Goal: Communication & Community: Answer question/provide support

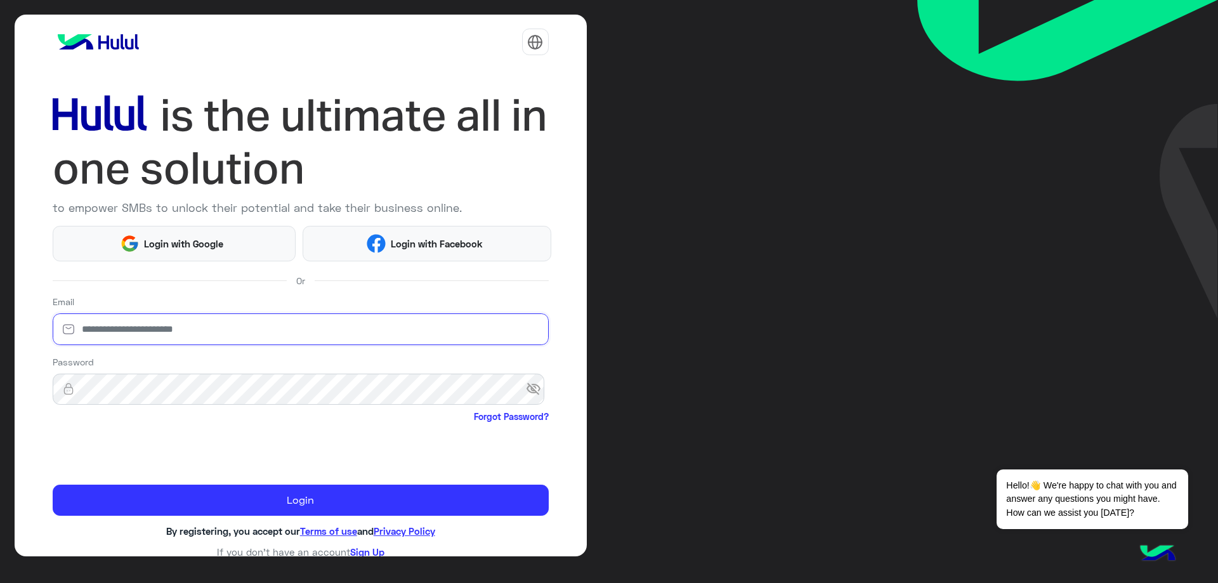
click at [170, 315] on input "email" at bounding box center [301, 329] width 496 height 32
click at [160, 332] on input "email" at bounding box center [301, 329] width 496 height 32
type input "**********"
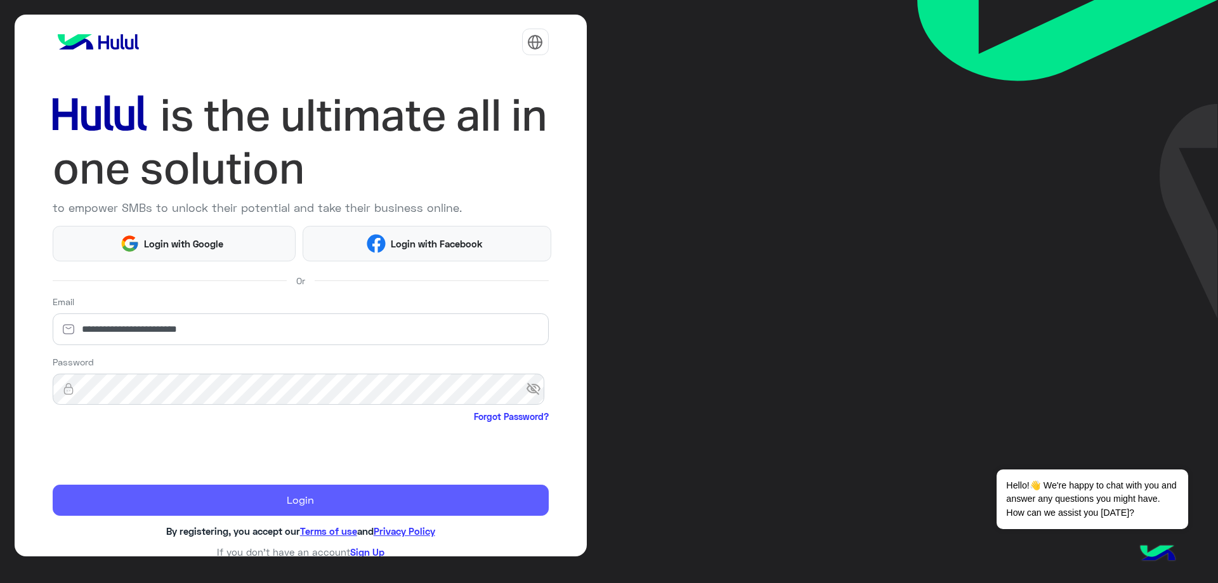
click at [250, 495] on button "Login" at bounding box center [301, 500] width 496 height 32
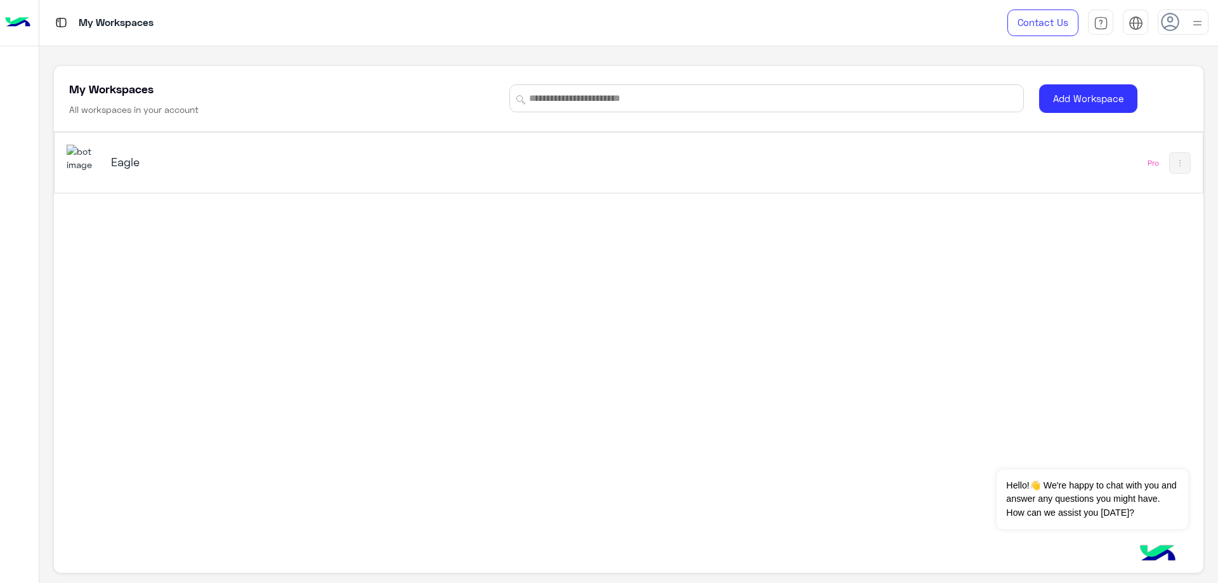
click at [179, 163] on h5 "Eagle" at bounding box center [313, 161] width 405 height 15
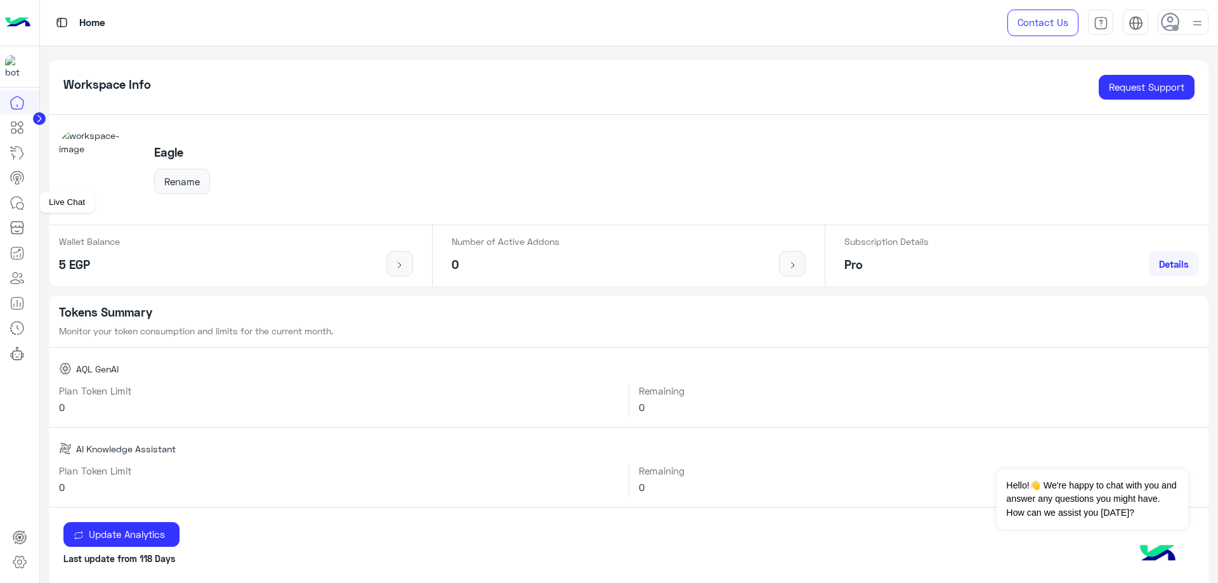
click at [14, 207] on icon at bounding box center [17, 202] width 15 height 15
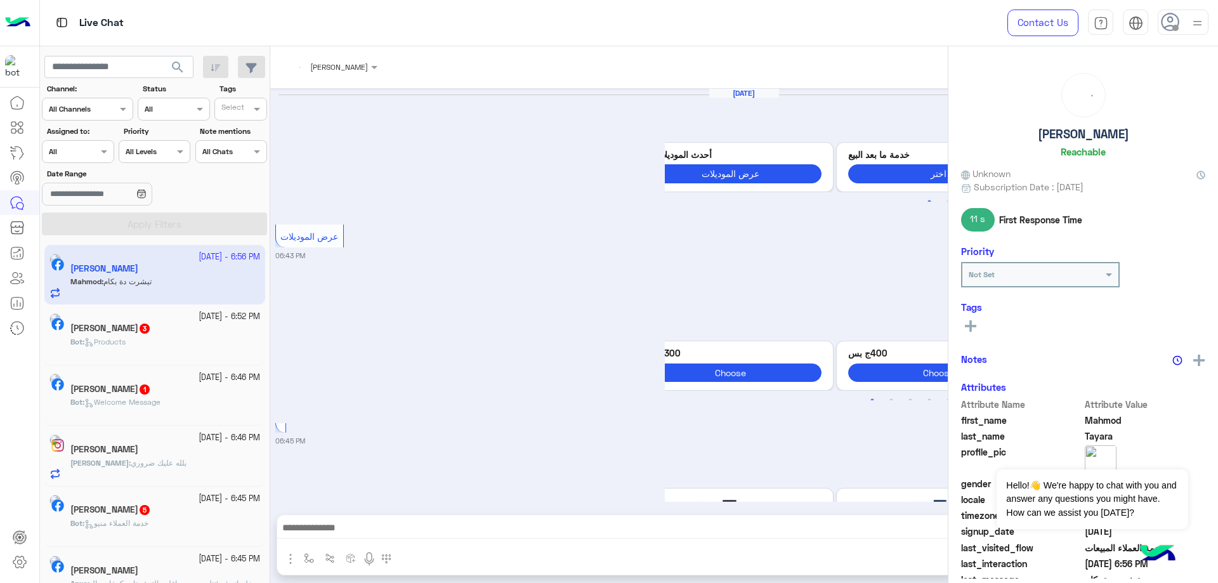
click at [1171, 26] on use at bounding box center [1170, 22] width 18 height 18
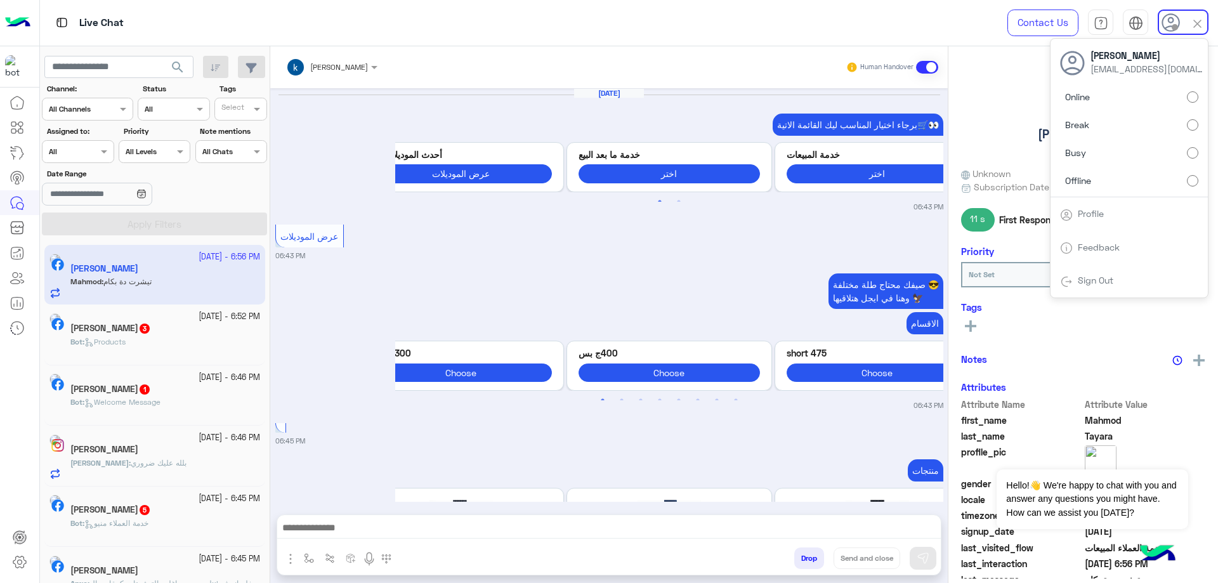
click at [1140, 99] on label "Online" at bounding box center [1129, 97] width 138 height 23
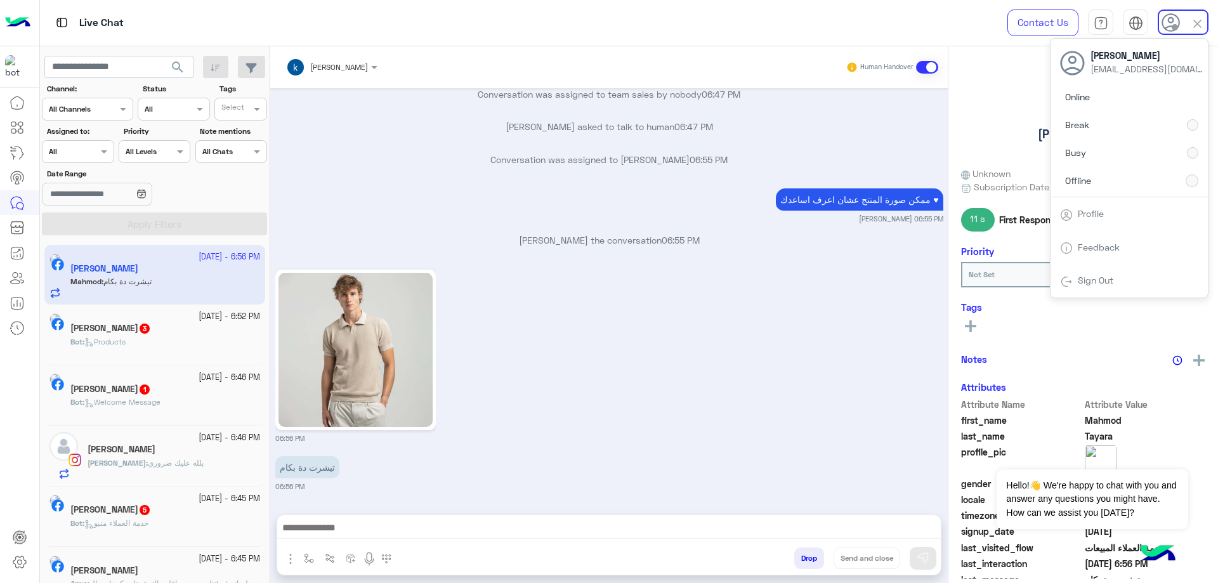
click at [1129, 99] on div "Online Break Busy Offline" at bounding box center [1128, 142] width 157 height 112
click at [103, 158] on span at bounding box center [106, 151] width 16 height 13
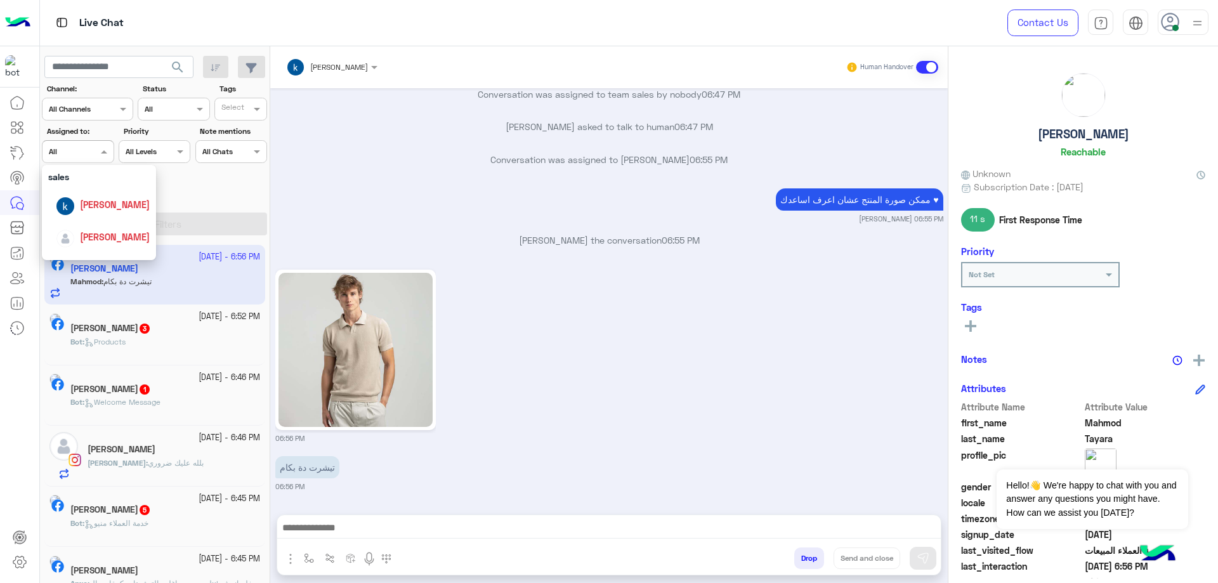
scroll to position [127, 0]
click at [111, 222] on span "[PERSON_NAME]" at bounding box center [115, 221] width 70 height 11
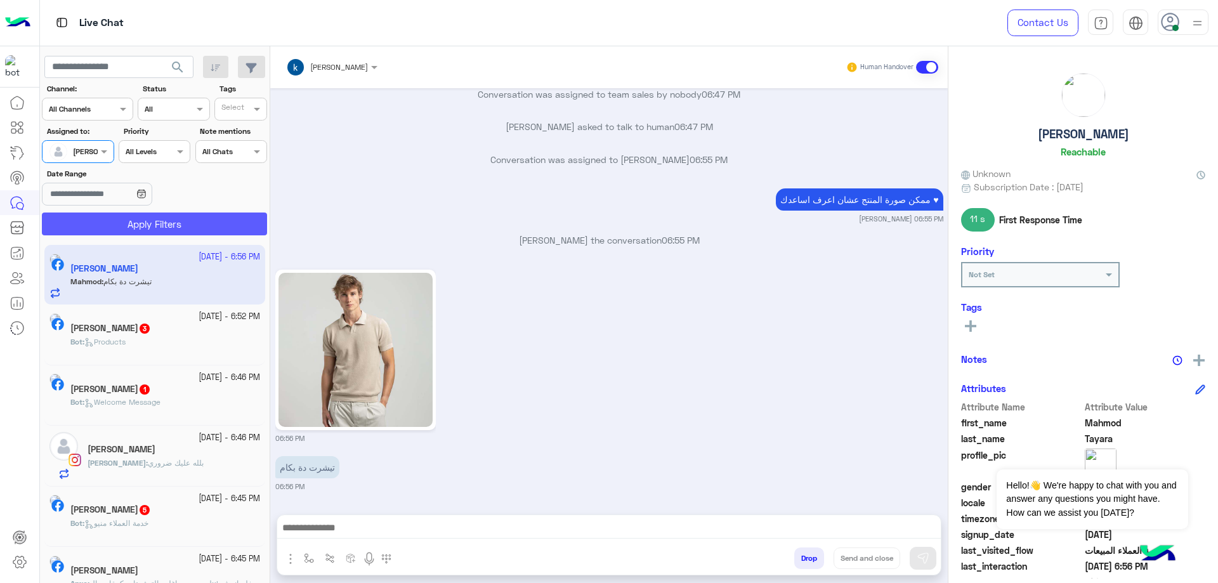
click at [154, 224] on button "Apply Filters" at bounding box center [154, 223] width 225 height 23
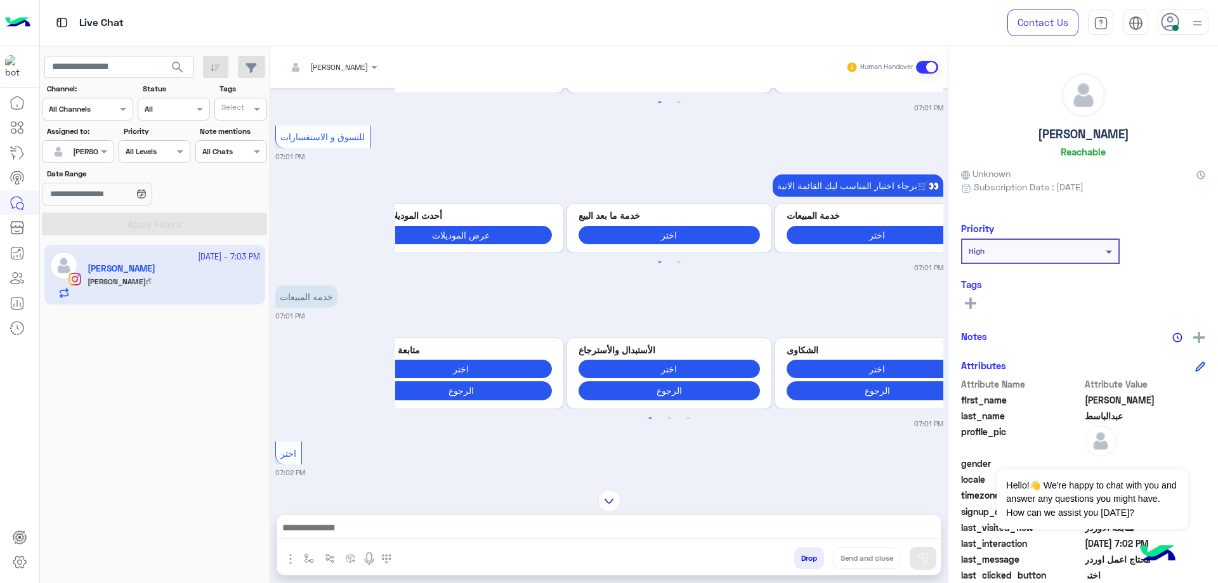
scroll to position [762, 0]
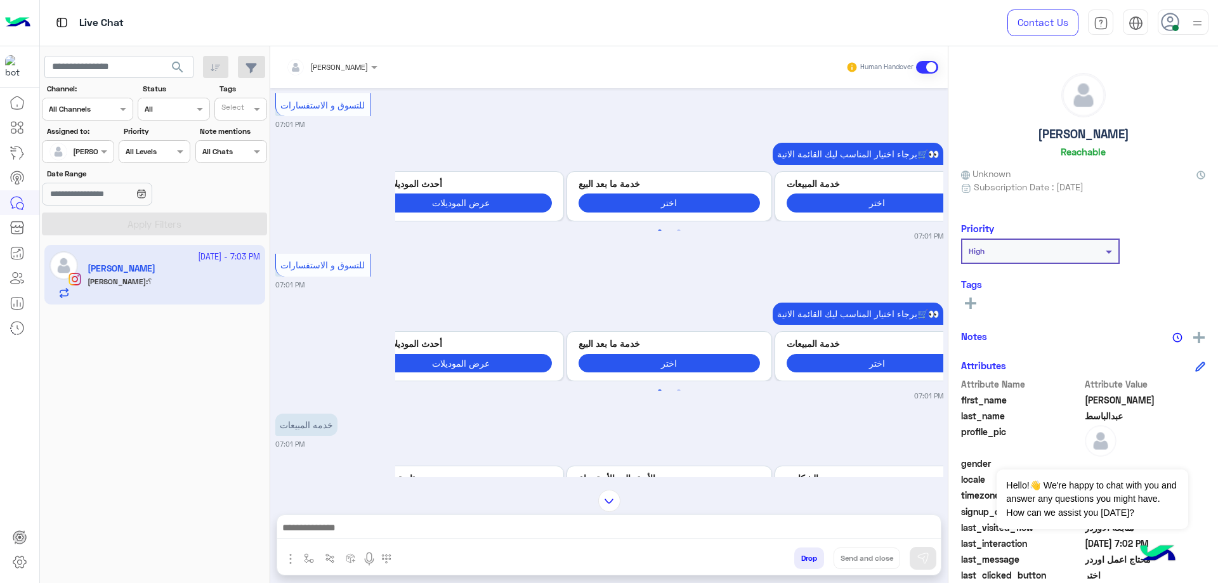
click at [1115, 134] on h5 "[PERSON_NAME]" at bounding box center [1082, 134] width 91 height 15
copy h5 "[PERSON_NAME]"
click at [356, 69] on div at bounding box center [332, 65] width 104 height 12
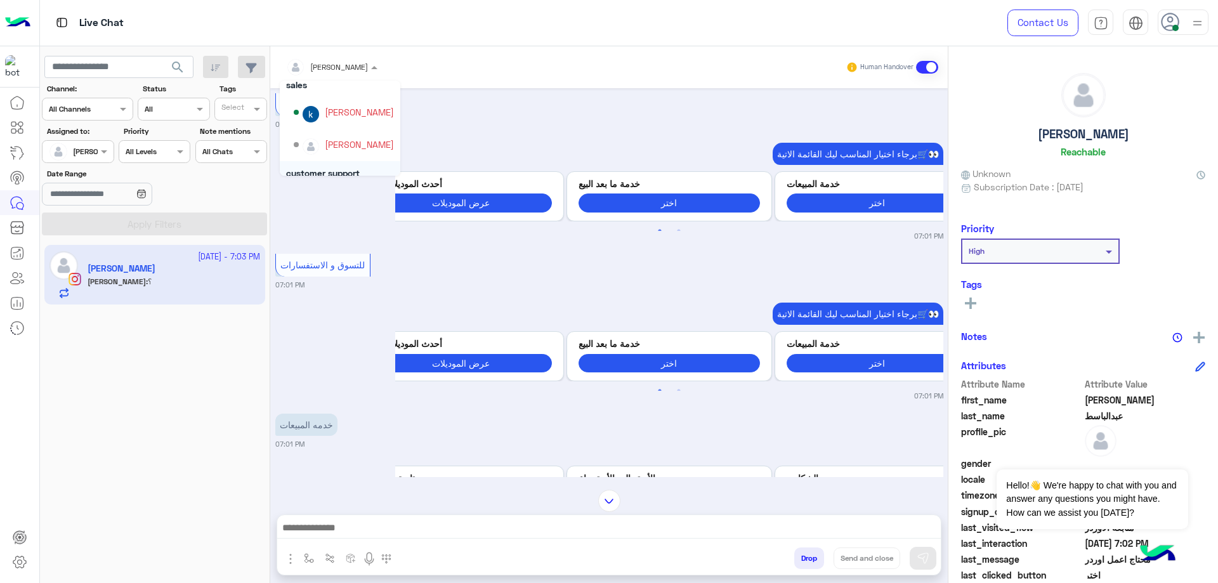
scroll to position [18, 0]
click at [364, 136] on div "[PERSON_NAME]" at bounding box center [359, 133] width 69 height 13
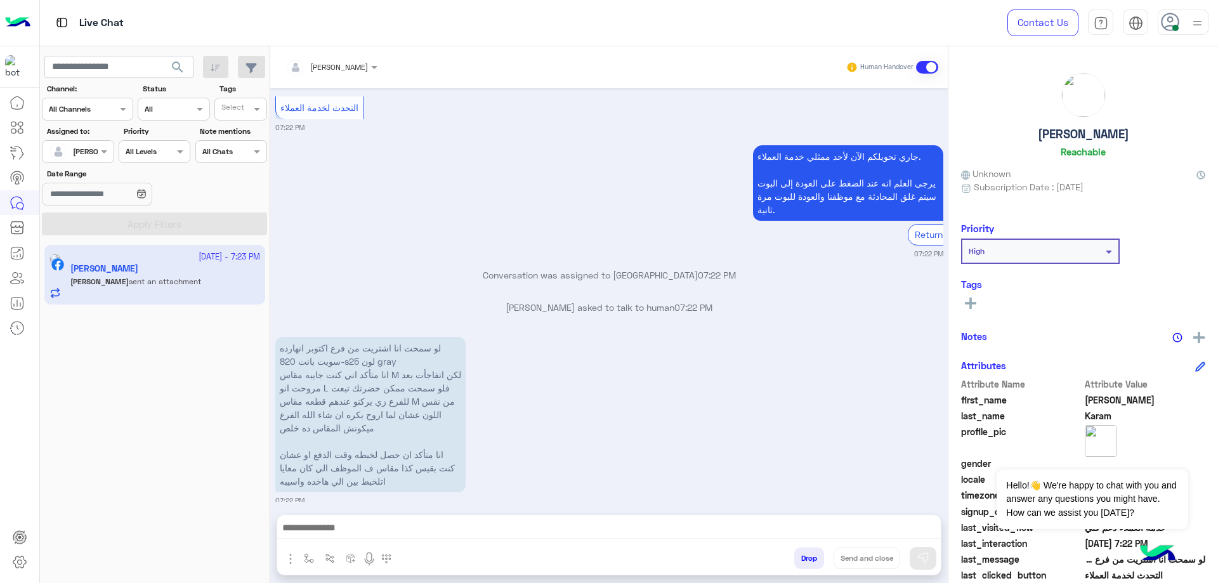
scroll to position [1804, 0]
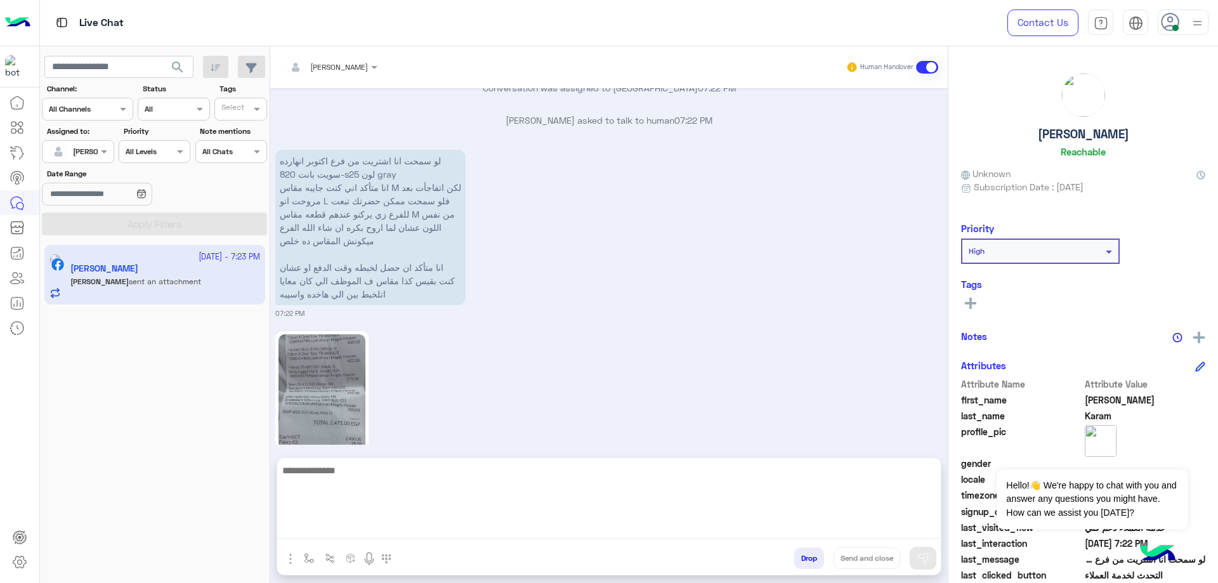
click at [355, 524] on textarea at bounding box center [608, 500] width 663 height 76
paste textarea "**********"
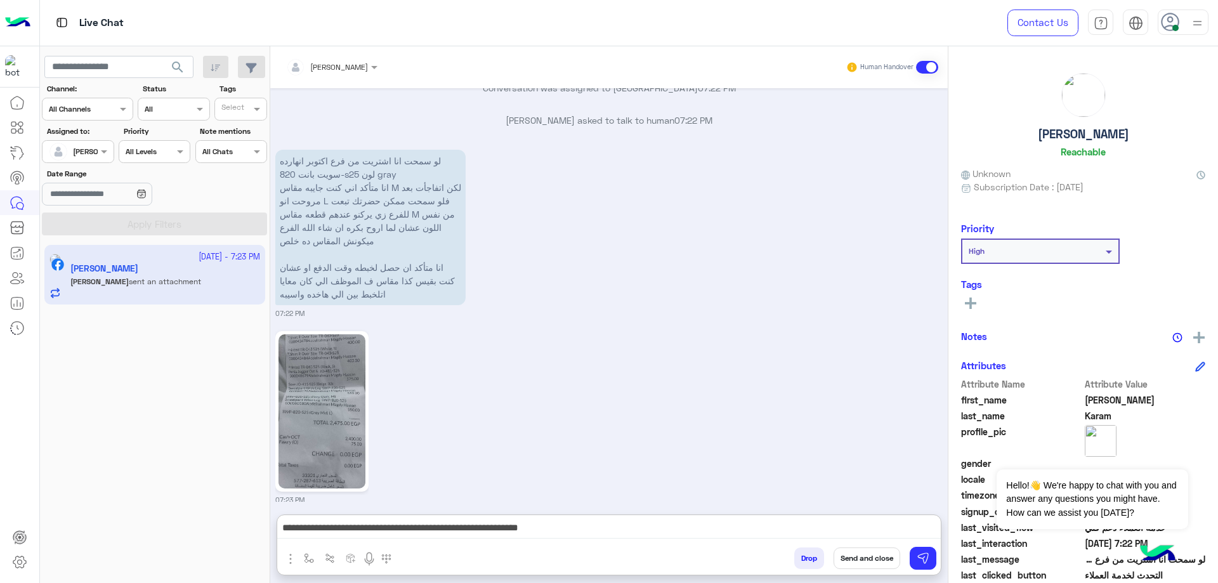
click at [320, 362] on img at bounding box center [321, 411] width 87 height 154
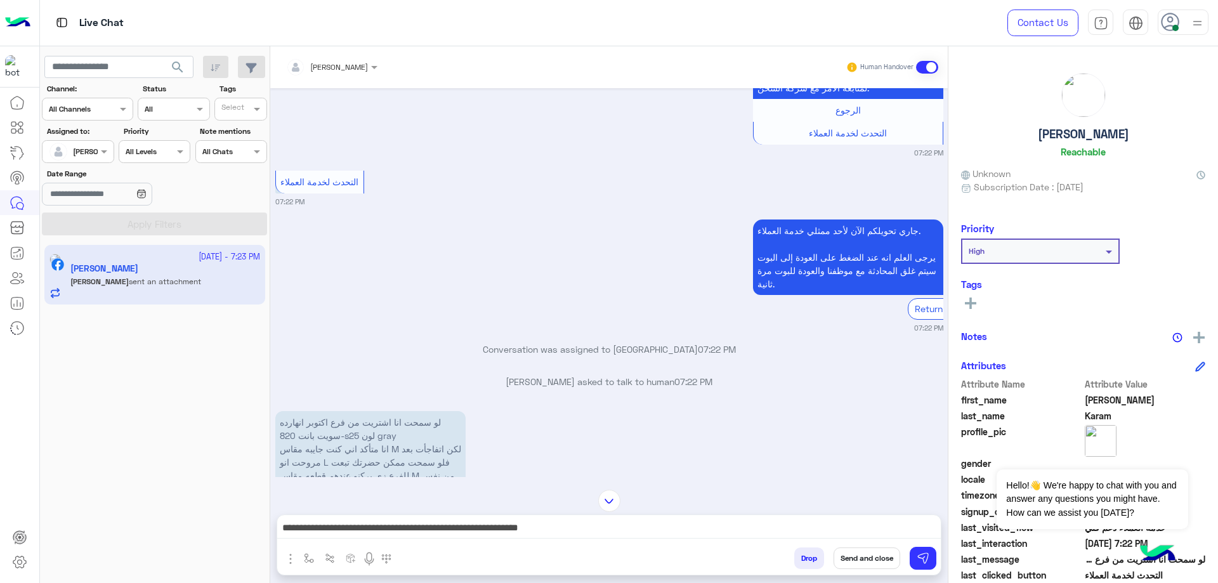
scroll to position [1677, 0]
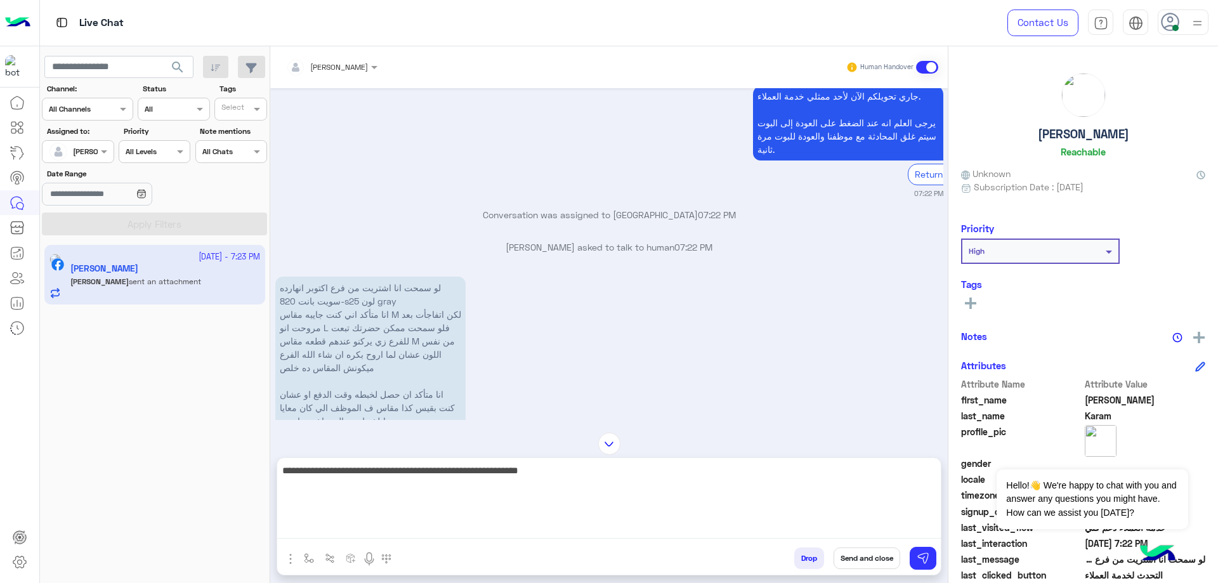
click at [817, 523] on textarea "**********" at bounding box center [608, 500] width 663 height 76
click at [864, 472] on textarea "**********" at bounding box center [608, 500] width 663 height 76
click at [699, 468] on textarea "**********" at bounding box center [608, 500] width 663 height 76
type textarea "**********"
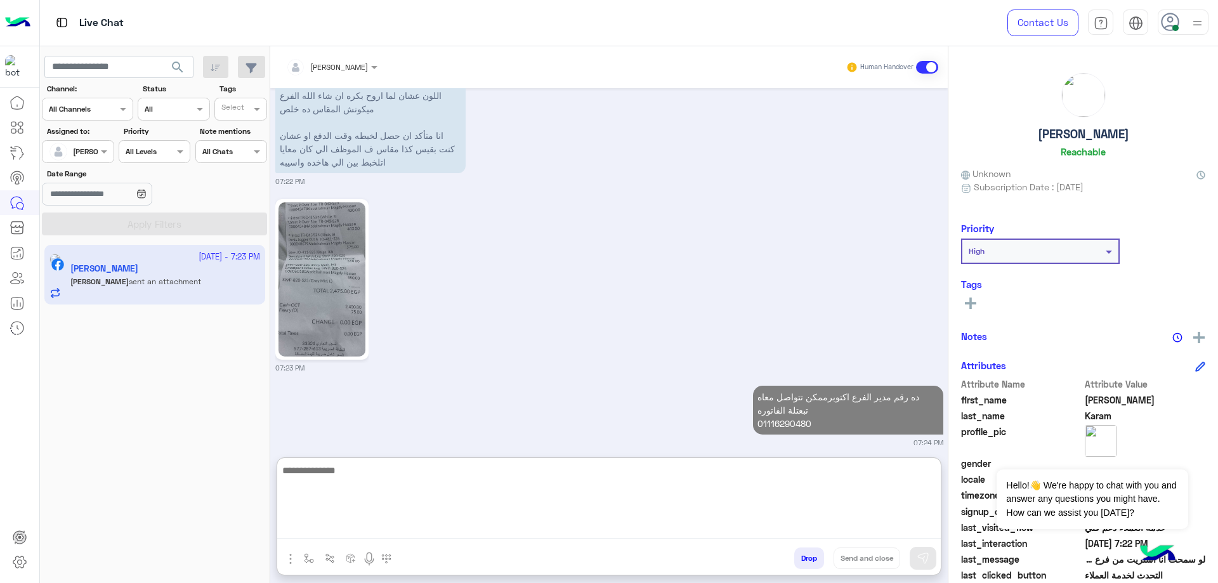
scroll to position [1969, 0]
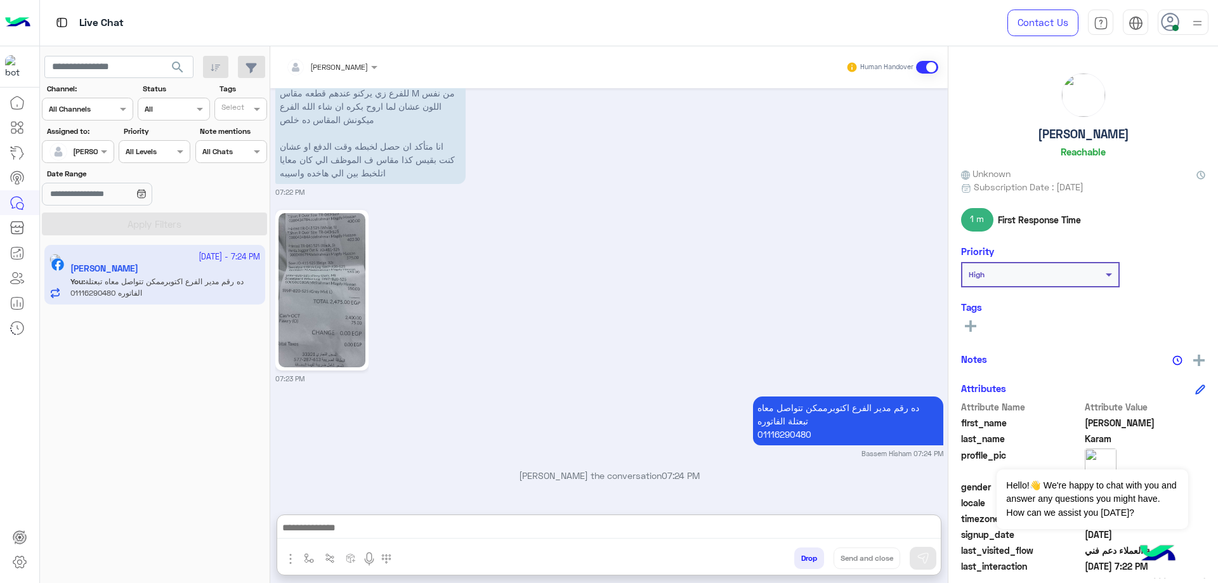
click at [1100, 138] on h5 "[PERSON_NAME]" at bounding box center [1082, 134] width 91 height 15
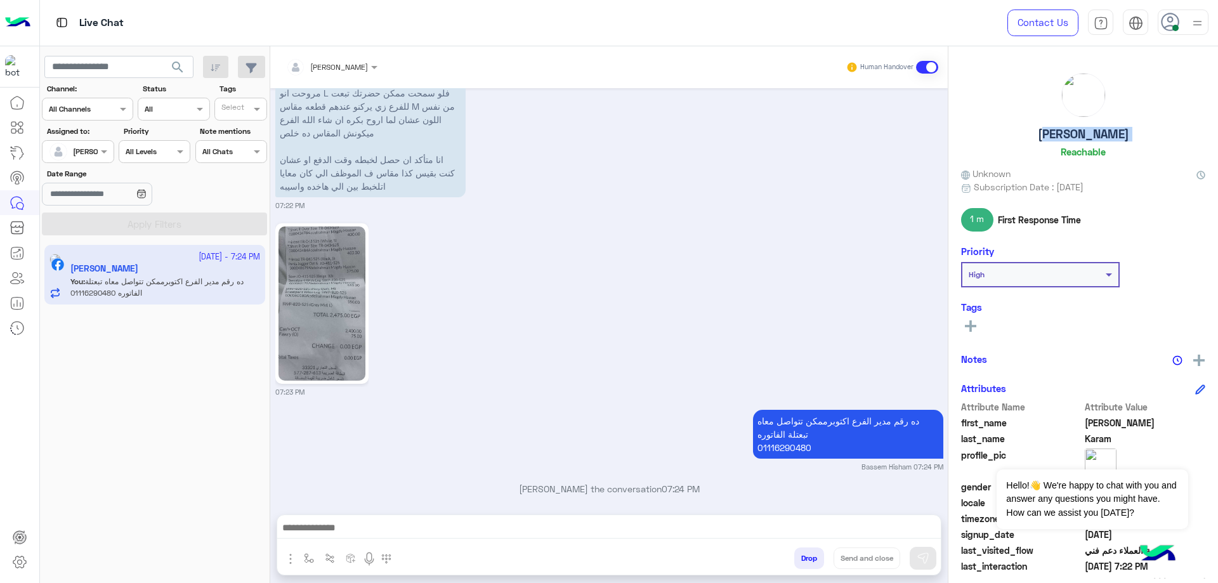
click at [1100, 138] on h5 "[PERSON_NAME]" at bounding box center [1082, 134] width 91 height 15
copy h5 "[PERSON_NAME]"
click at [816, 554] on button "Drop" at bounding box center [809, 558] width 30 height 22
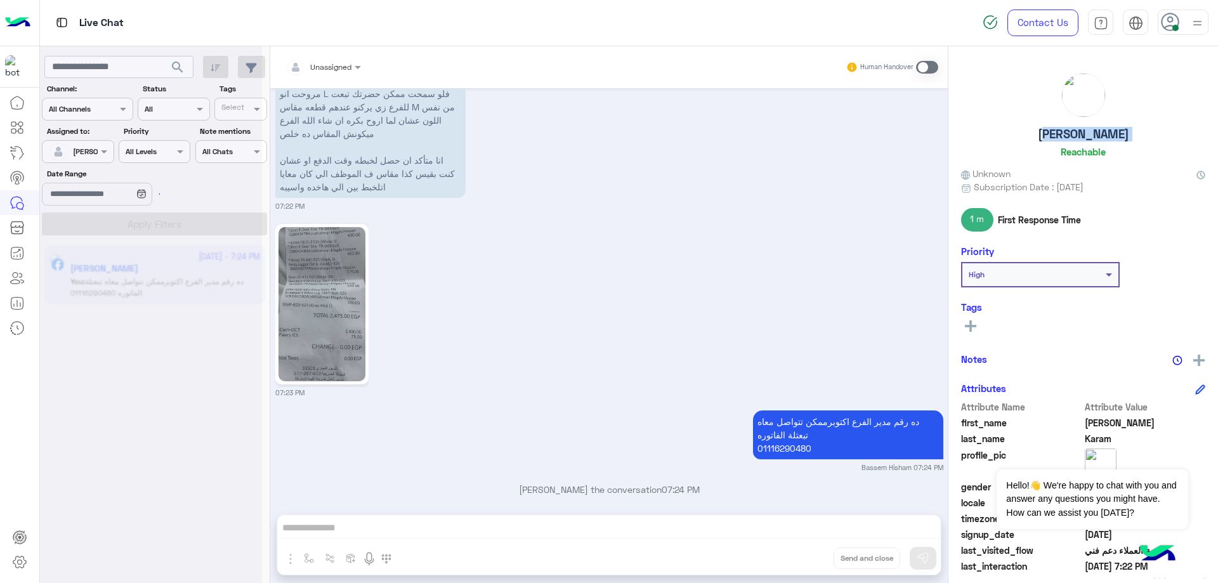
scroll to position [1944, 0]
